Goal: Information Seeking & Learning: Learn about a topic

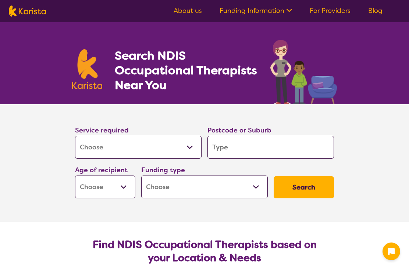
select select "[MEDICAL_DATA]"
click at [268, 145] on input "search" at bounding box center [270, 147] width 126 height 23
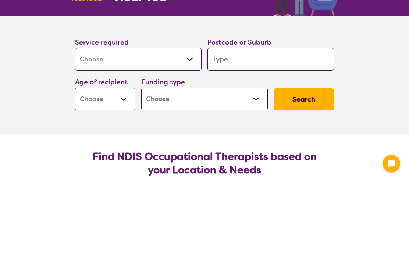
type input "3"
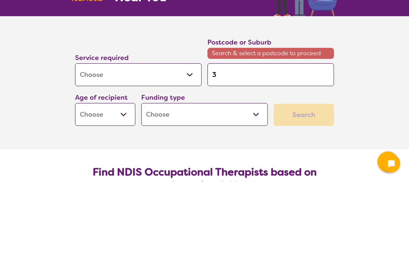
type input "33"
type input "333"
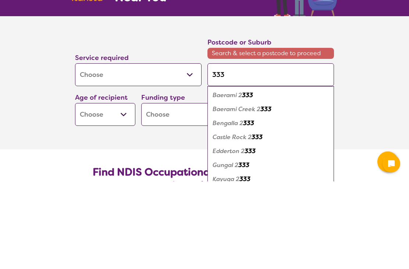
type input "3337"
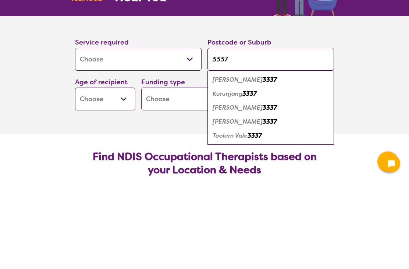
type input "3337"
click at [303, 176] on button "Search" at bounding box center [303, 187] width 60 height 22
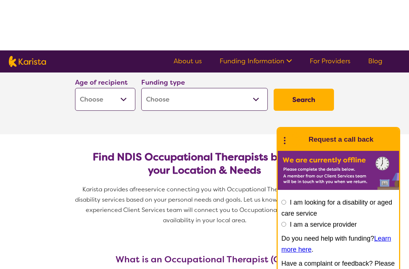
scroll to position [139, 0]
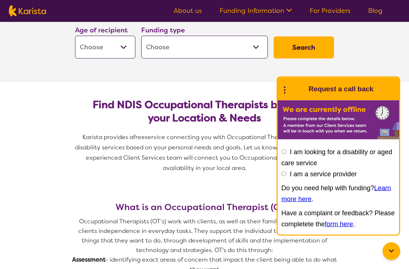
click at [395, 252] on icon at bounding box center [391, 251] width 9 height 9
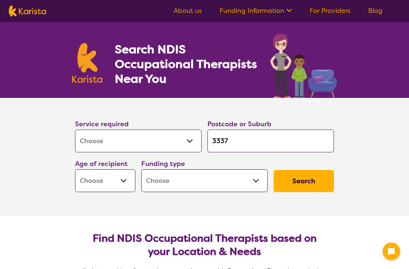
scroll to position [7, 0]
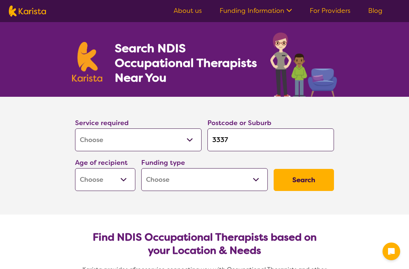
click at [123, 186] on select "Early Childhood - 0 to 9 Child - 10 to 11 Adolescent - 12 to 17 Adult - 18 to 6…" at bounding box center [105, 179] width 60 height 23
select select "AD"
click at [262, 179] on select "Home Care Package (HCP) National Disability Insurance Scheme (NDIS) I don't know" at bounding box center [204, 179] width 126 height 23
select select "NDIS"
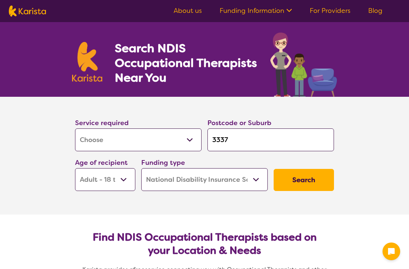
select select "NDIS"
click at [301, 180] on button "Search" at bounding box center [303, 180] width 60 height 22
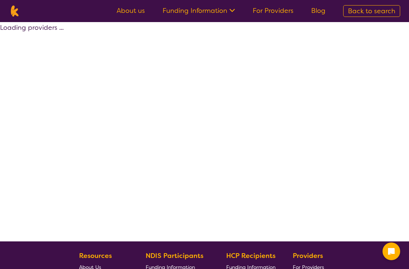
select select "by_score"
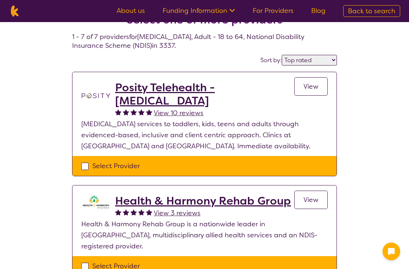
scroll to position [0, 0]
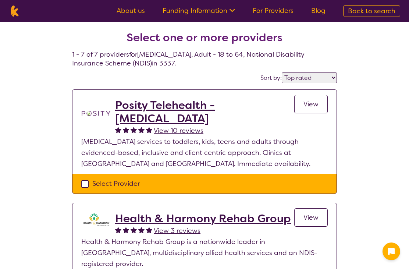
select select "[MEDICAL_DATA]"
select select "AD"
select select "NDIS"
select select "[MEDICAL_DATA]"
select select "AD"
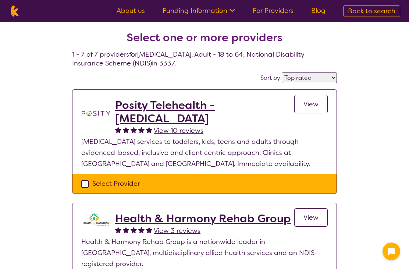
select select "NDIS"
